Goal: Information Seeking & Learning: Learn about a topic

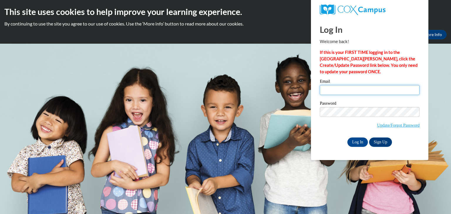
click at [347, 89] on input "Email" at bounding box center [370, 90] width 100 height 10
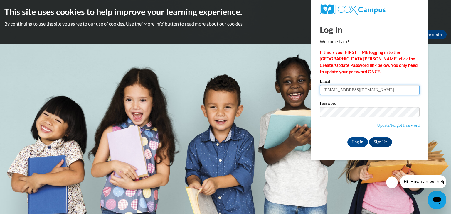
type input "[EMAIL_ADDRESS][DOMAIN_NAME]"
click at [353, 145] on input "Log In" at bounding box center [358, 142] width 21 height 9
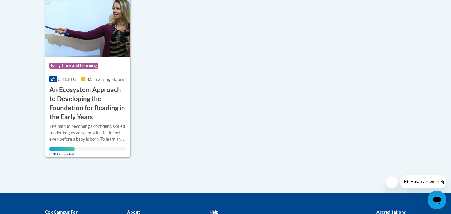
scroll to position [154, 0]
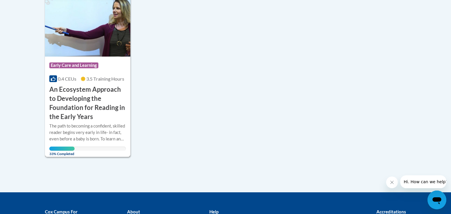
click at [102, 125] on div "The path to becoming a confident, skilled reader begins very early in life- in …" at bounding box center [87, 132] width 77 height 19
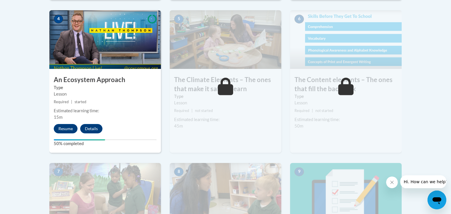
scroll to position [364, 0]
click at [66, 125] on button "Resume" at bounding box center [66, 128] width 24 height 9
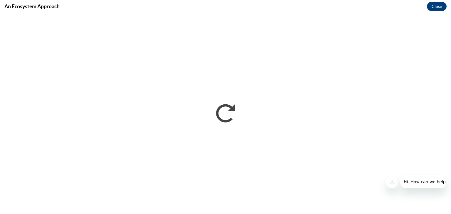
scroll to position [0, 0]
